Goal: Check status

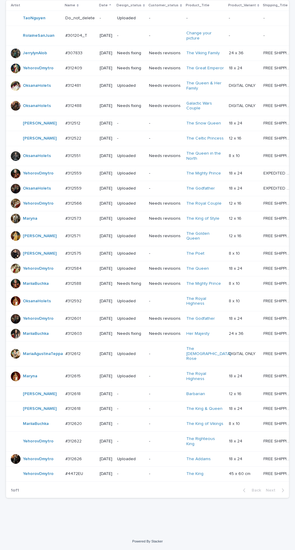
scroll to position [166, 0]
click at [93, 335] on td "#312603 #312603" at bounding box center [80, 333] width 34 height 15
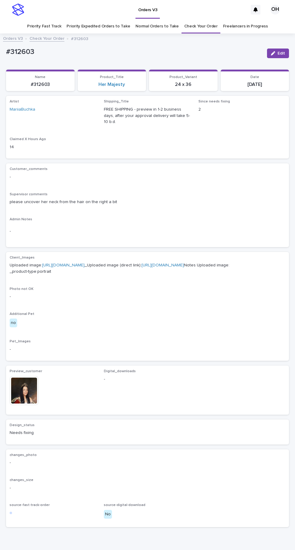
click at [38, 405] on link at bounding box center [24, 390] width 29 height 29
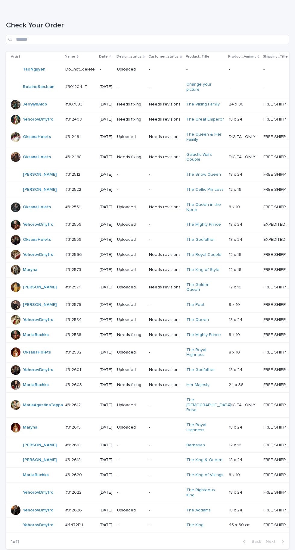
scroll to position [73, 0]
click at [74, 228] on p "#312559" at bounding box center [73, 224] width 17 height 6
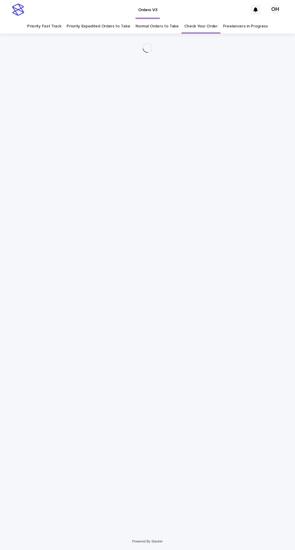
scroll to position [19, 0]
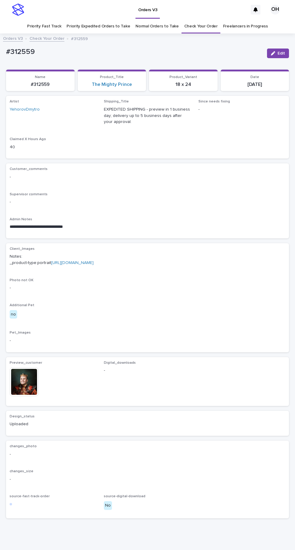
click at [38, 380] on img at bounding box center [24, 381] width 29 height 29
